Goal: Task Accomplishment & Management: Manage account settings

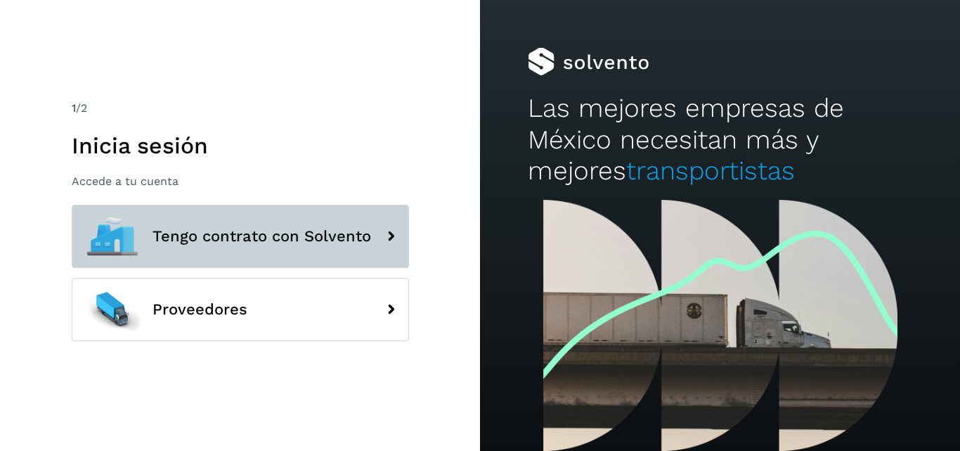
click at [298, 233] on span "Tengo contrato con Solvento" at bounding box center [262, 236] width 219 height 17
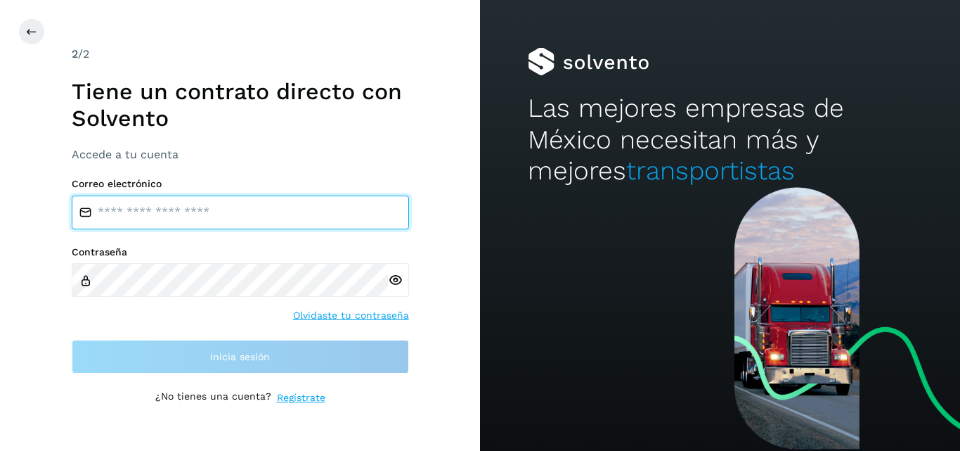
click at [236, 210] on input "email" at bounding box center [240, 212] width 337 height 34
type input "**********"
